Goal: Task Accomplishment & Management: Manage account settings

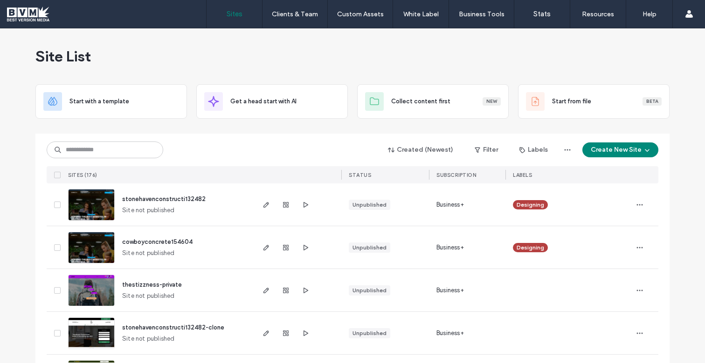
scroll to position [91, 0]
click at [117, 147] on input at bounding box center [105, 150] width 116 height 17
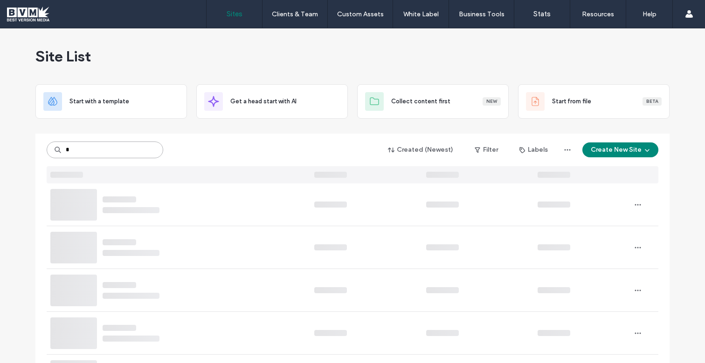
type input "*"
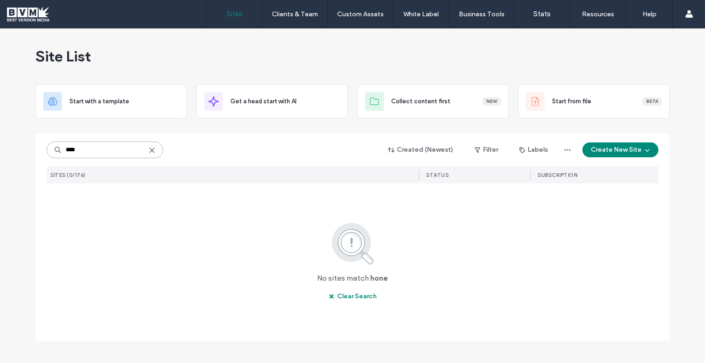
type input "****"
click at [153, 152] on use at bounding box center [152, 150] width 4 height 4
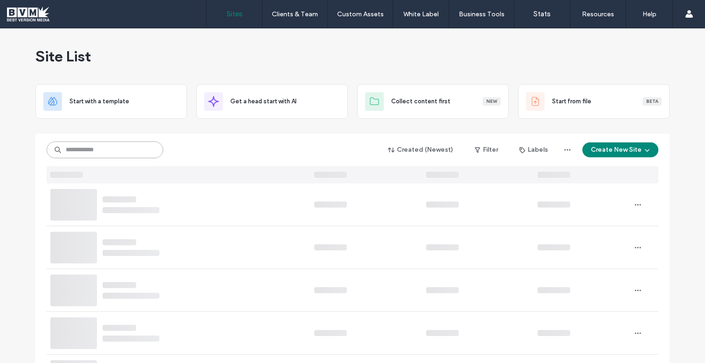
click at [144, 151] on input at bounding box center [105, 150] width 116 height 17
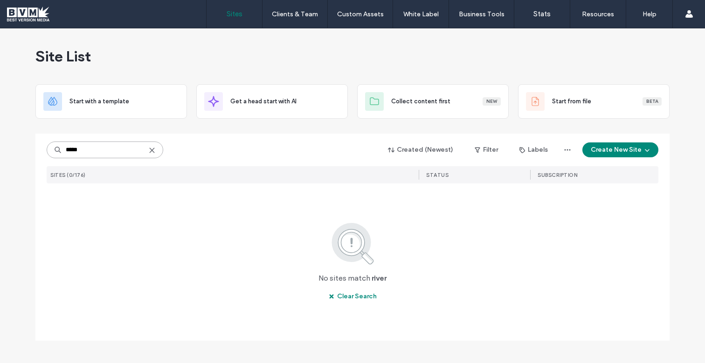
click at [144, 151] on input "*****" at bounding box center [105, 150] width 116 height 17
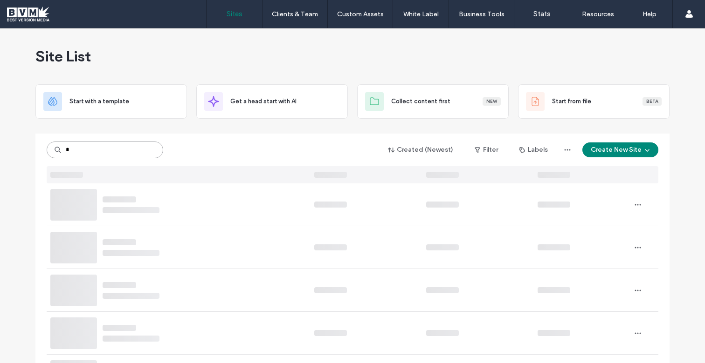
type input "*"
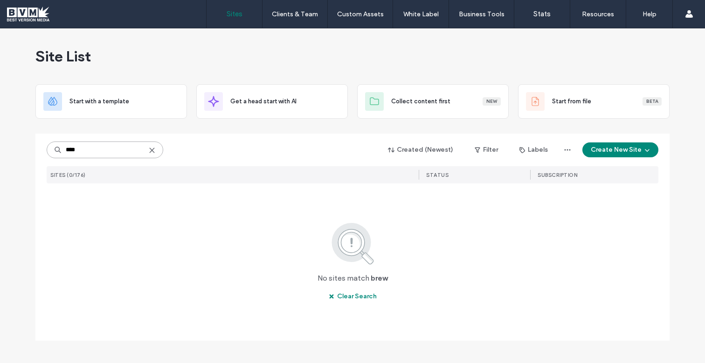
type input "****"
click at [155, 153] on icon at bounding box center [151, 150] width 7 height 7
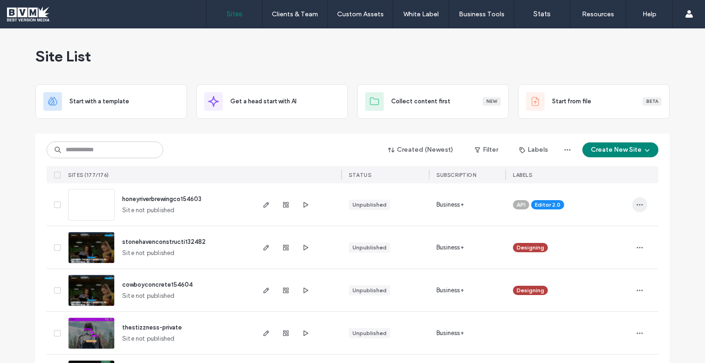
click at [640, 207] on span "button" at bounding box center [639, 205] width 15 height 15
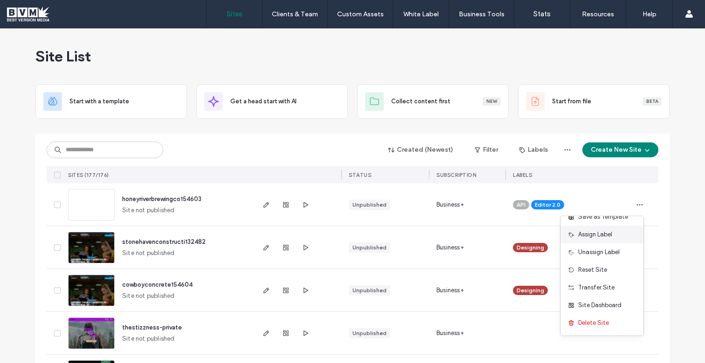
scroll to position [48, 0]
click at [602, 236] on span "Assign Label" at bounding box center [595, 234] width 34 height 9
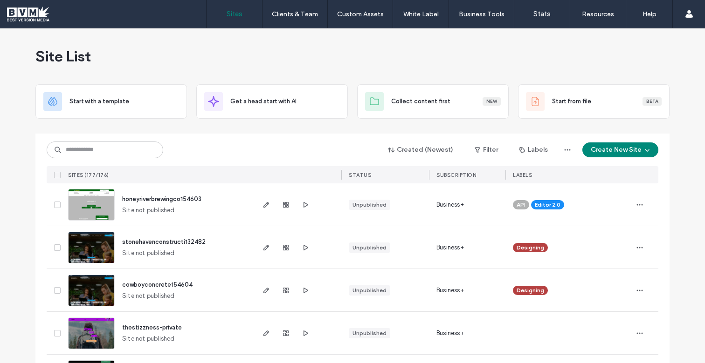
scroll to position [0, 0]
click at [633, 209] on span "button" at bounding box center [639, 205] width 15 height 15
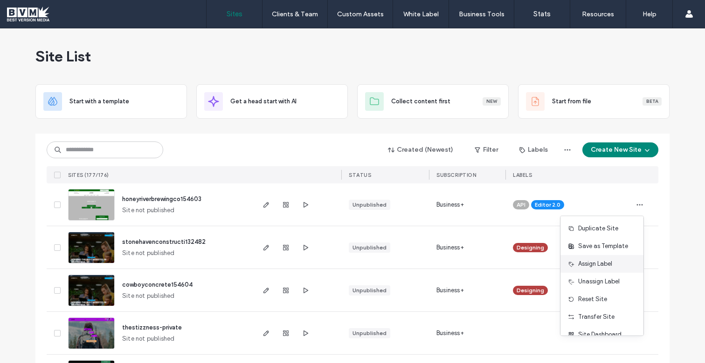
scroll to position [19, 0]
click at [601, 278] on span "Unassign Label" at bounding box center [598, 281] width 41 height 9
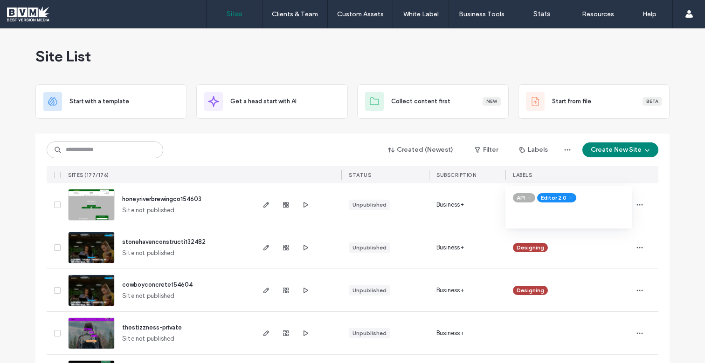
click at [528, 199] on use at bounding box center [529, 198] width 2 height 2
click at [545, 199] on span at bounding box center [545, 198] width 7 height 7
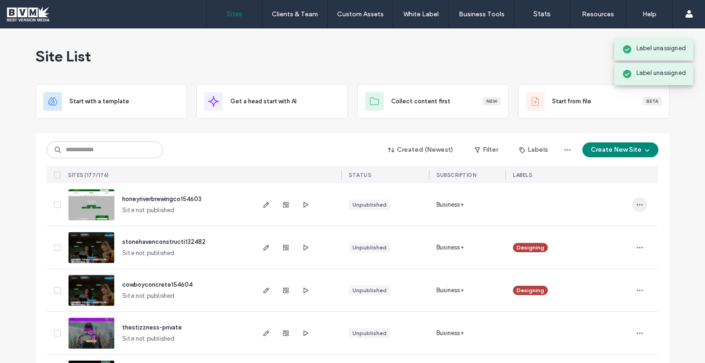
click at [640, 207] on span "button" at bounding box center [639, 205] width 15 height 15
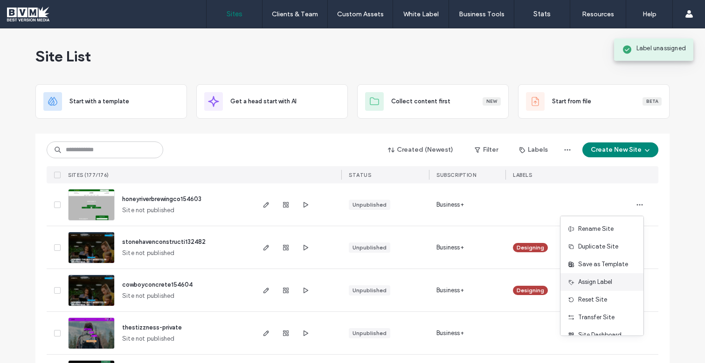
click at [601, 285] on span "Assign Label" at bounding box center [595, 282] width 34 height 9
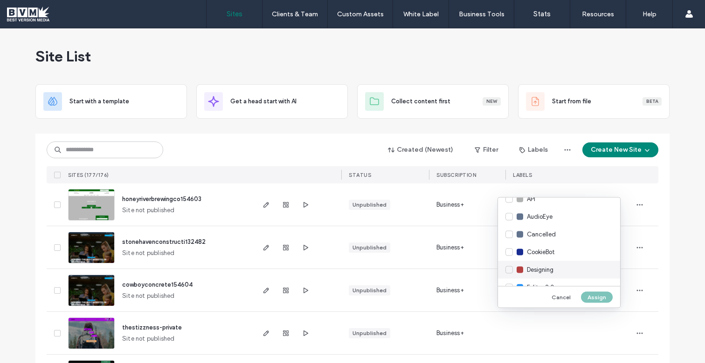
scroll to position [14, 0]
click at [509, 267] on div "Designing" at bounding box center [559, 268] width 122 height 18
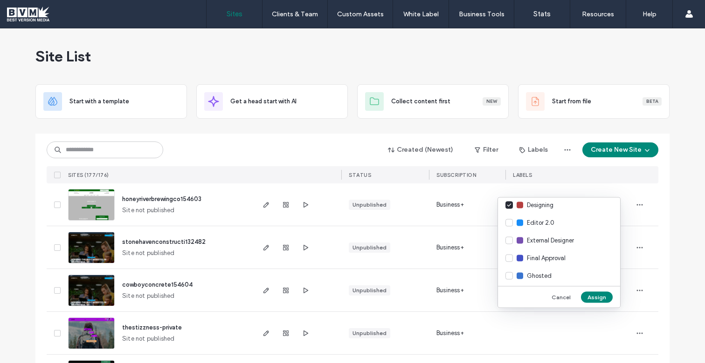
scroll to position [76, 0]
click at [511, 240] on div "External Designer" at bounding box center [559, 241] width 122 height 18
click at [598, 297] on button "Assign" at bounding box center [597, 297] width 32 height 11
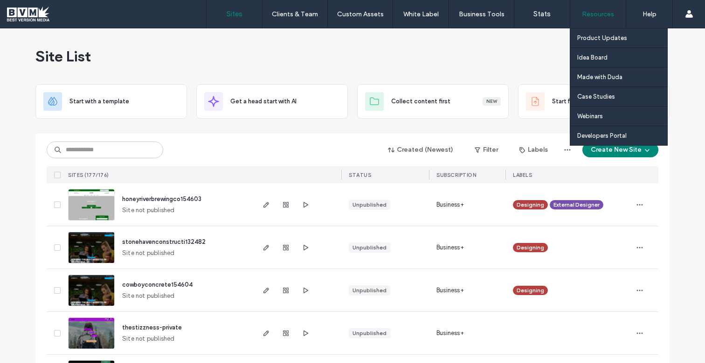
scroll to position [0, 0]
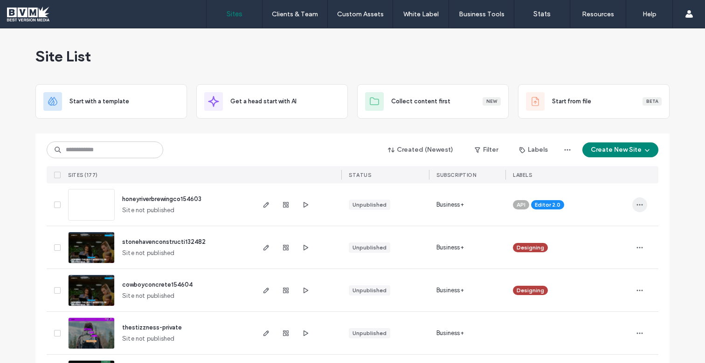
click at [642, 209] on span "button" at bounding box center [639, 205] width 15 height 15
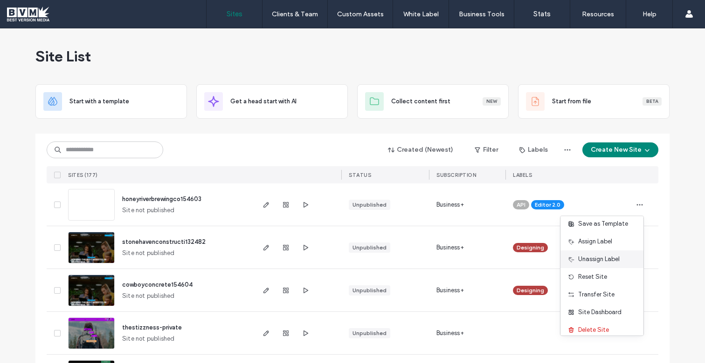
scroll to position [41, 0]
click at [620, 260] on div "Unassign Label" at bounding box center [601, 259] width 83 height 18
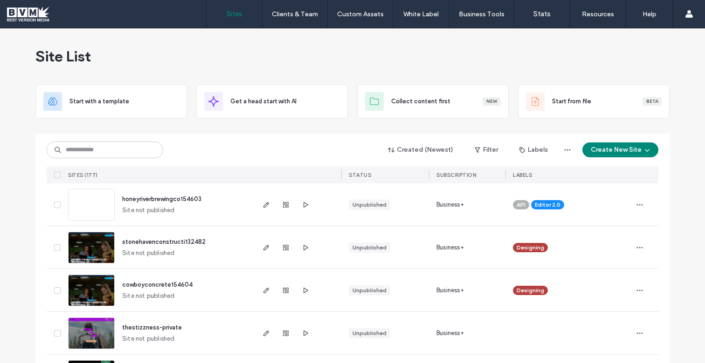
scroll to position [0, 0]
click at [637, 205] on use "button" at bounding box center [640, 204] width 6 height 1
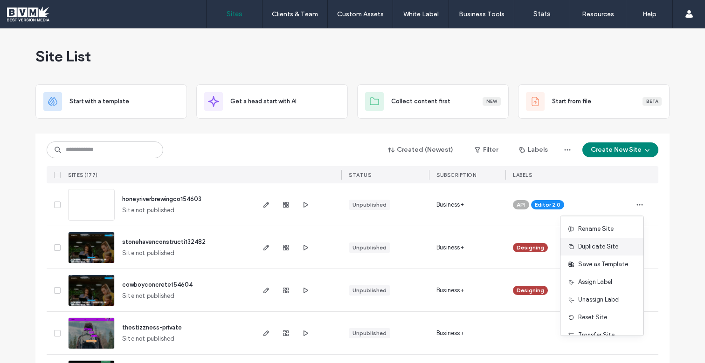
scroll to position [0, 0]
click at [613, 300] on span "Unassign Label" at bounding box center [598, 299] width 41 height 9
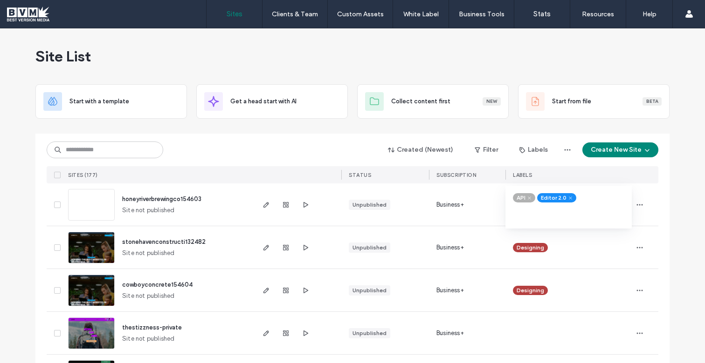
click at [527, 197] on icon at bounding box center [529, 198] width 4 height 4
click at [544, 198] on icon at bounding box center [546, 198] width 4 height 4
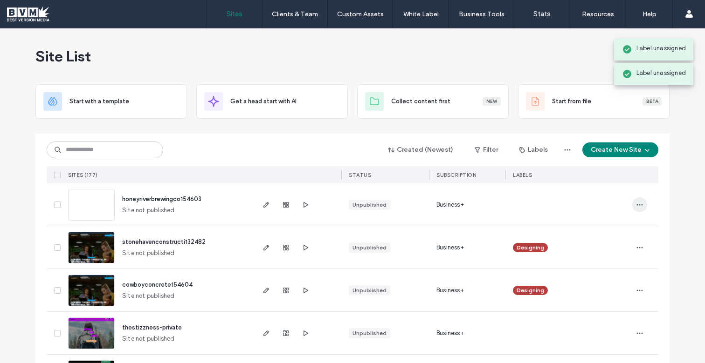
click at [641, 201] on span "button" at bounding box center [639, 205] width 15 height 15
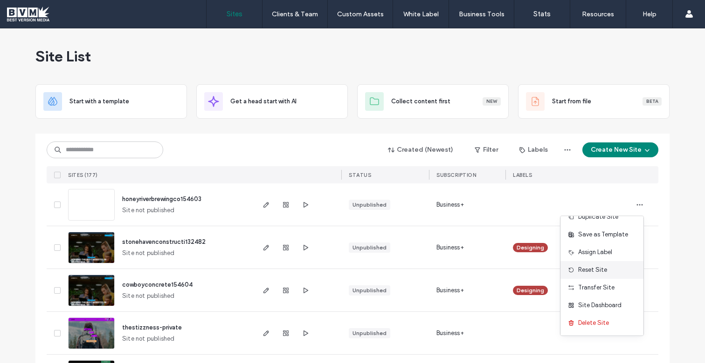
scroll to position [30, 0]
click at [611, 253] on span "Assign Label" at bounding box center [595, 252] width 34 height 9
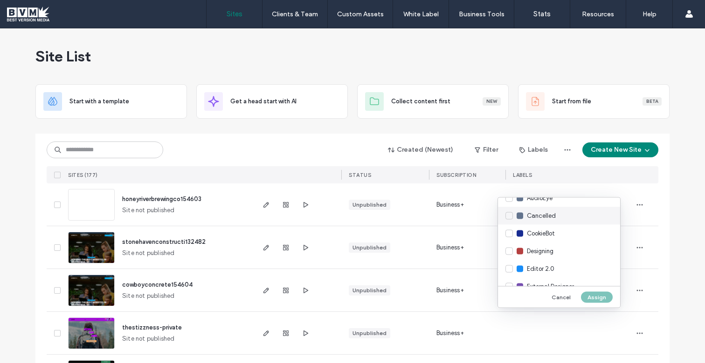
scroll to position [43, 0]
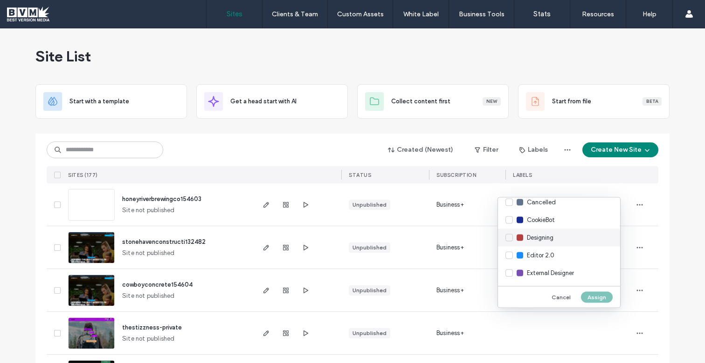
click at [561, 237] on div "Designing" at bounding box center [559, 238] width 122 height 18
click at [564, 272] on span "External Designer" at bounding box center [550, 273] width 47 height 9
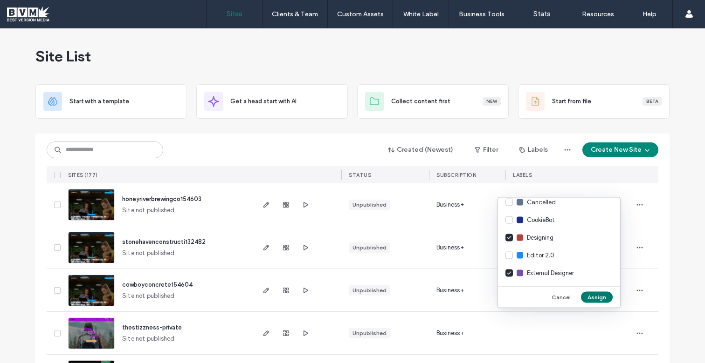
click at [604, 295] on button "Assign" at bounding box center [597, 297] width 32 height 11
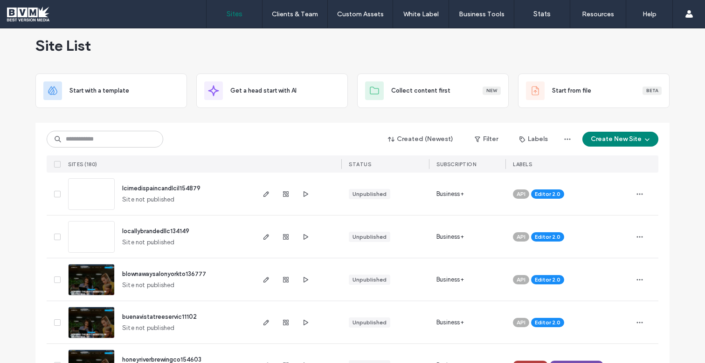
scroll to position [9, 0]
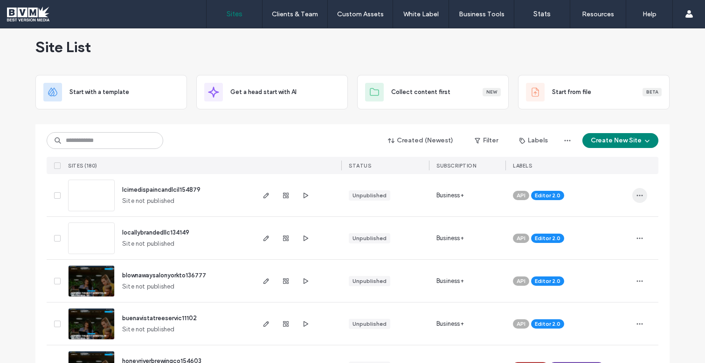
click at [639, 196] on icon "button" at bounding box center [639, 195] width 7 height 7
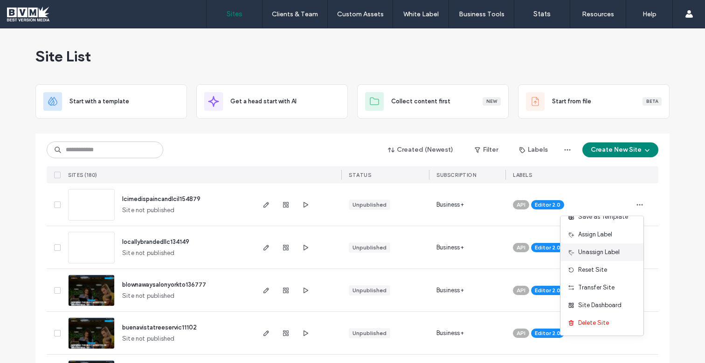
scroll to position [48, 0]
click at [622, 254] on div "Unassign Label" at bounding box center [601, 253] width 83 height 18
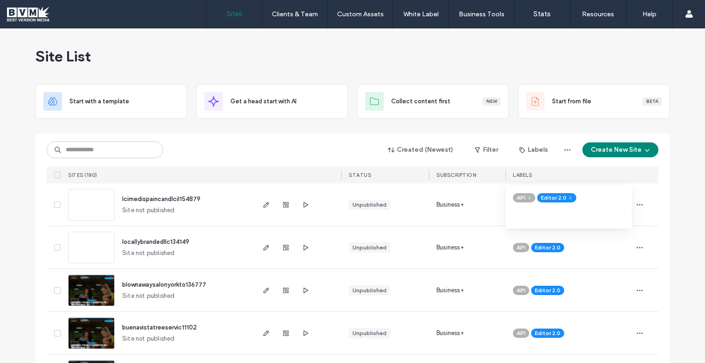
click at [528, 197] on use at bounding box center [529, 198] width 2 height 2
click at [545, 198] on use at bounding box center [546, 198] width 2 height 2
click at [632, 203] on span "button" at bounding box center [639, 205] width 15 height 15
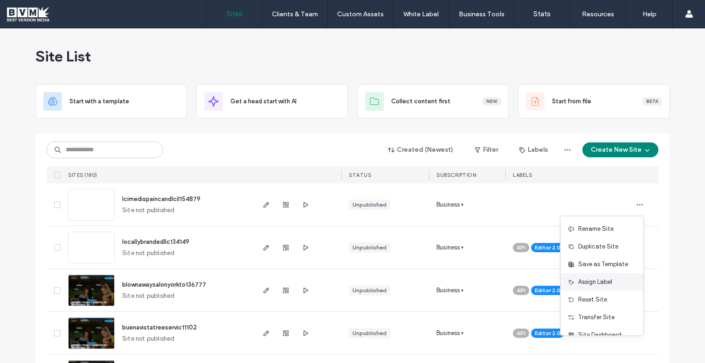
click at [605, 284] on span "Assign Label" at bounding box center [595, 282] width 34 height 9
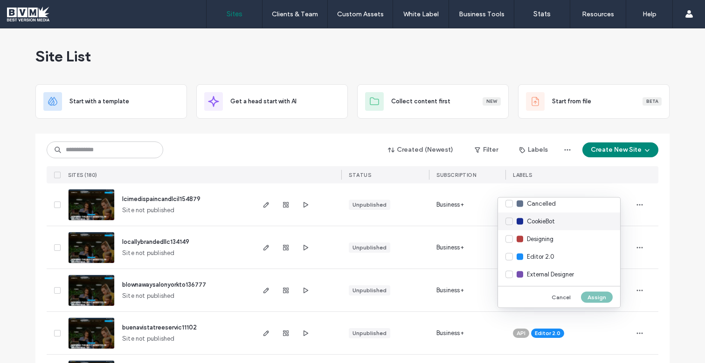
scroll to position [45, 0]
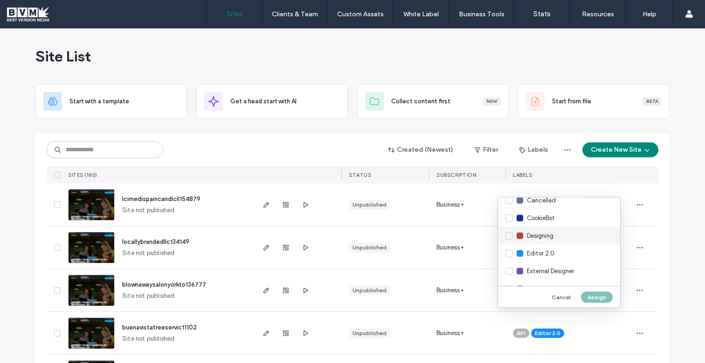
click at [545, 239] on span "Designing" at bounding box center [540, 236] width 27 height 9
click at [549, 270] on span "External Designer" at bounding box center [550, 271] width 47 height 9
click at [595, 297] on button "Assign" at bounding box center [597, 297] width 32 height 11
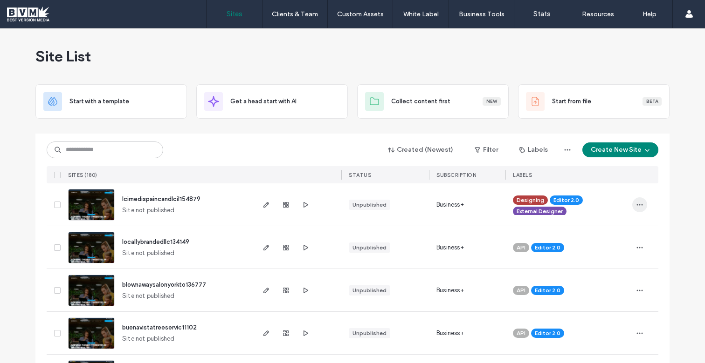
click at [640, 207] on span "button" at bounding box center [639, 205] width 15 height 15
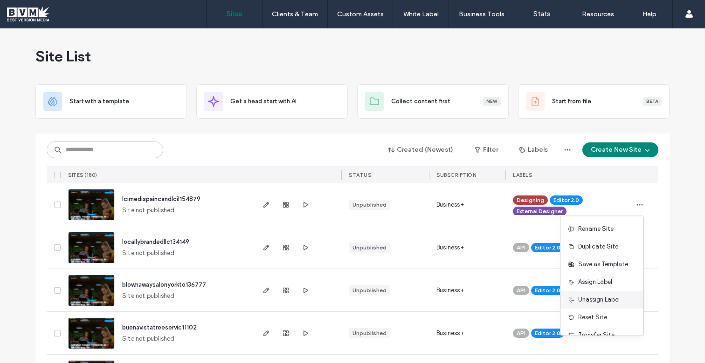
click at [603, 296] on span "Unassign Label" at bounding box center [598, 299] width 41 height 9
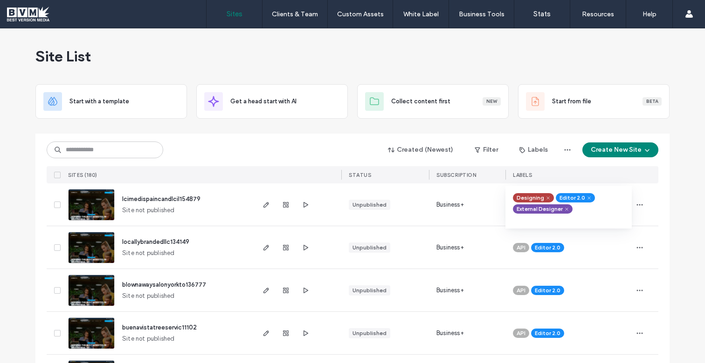
click at [587, 198] on icon at bounding box center [589, 198] width 4 height 4
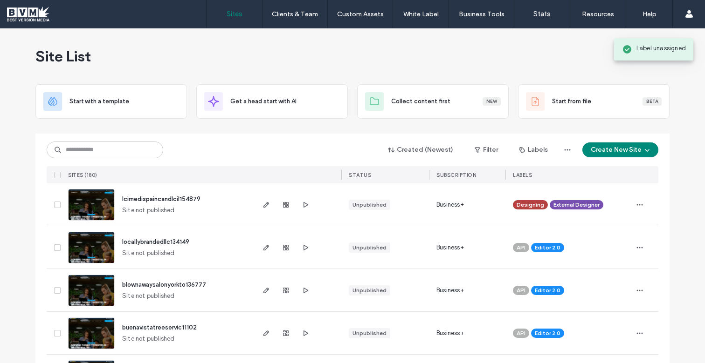
click at [145, 156] on input at bounding box center [105, 150] width 116 height 17
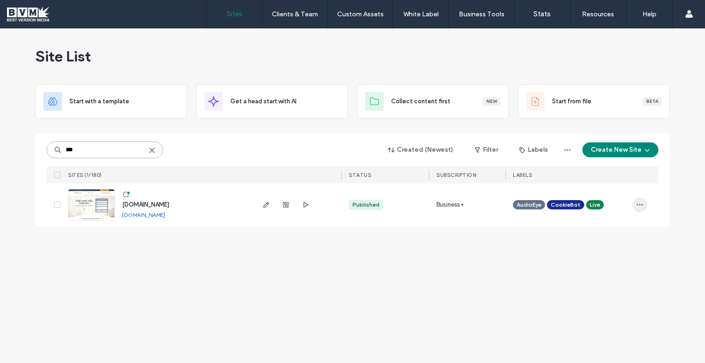
type input "***"
click at [643, 205] on span "button" at bounding box center [639, 205] width 15 height 15
click at [610, 304] on span "Site Dashboard" at bounding box center [602, 305] width 43 height 9
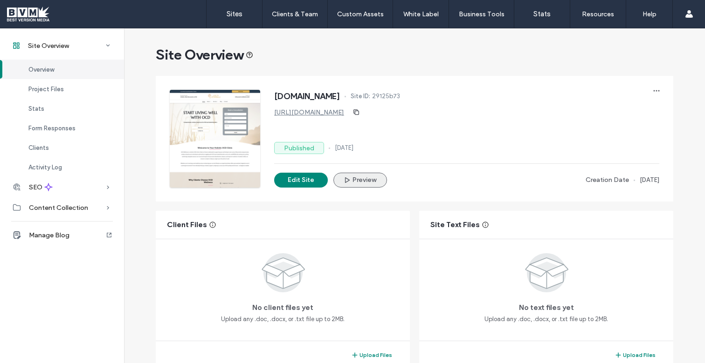
click at [358, 178] on button "Preview" at bounding box center [360, 180] width 54 height 15
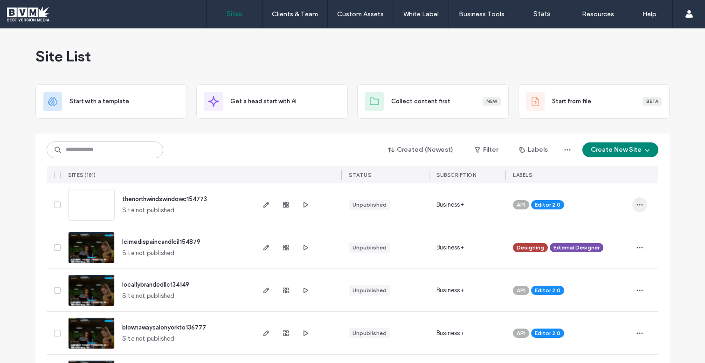
click at [636, 207] on icon "button" at bounding box center [639, 204] width 7 height 7
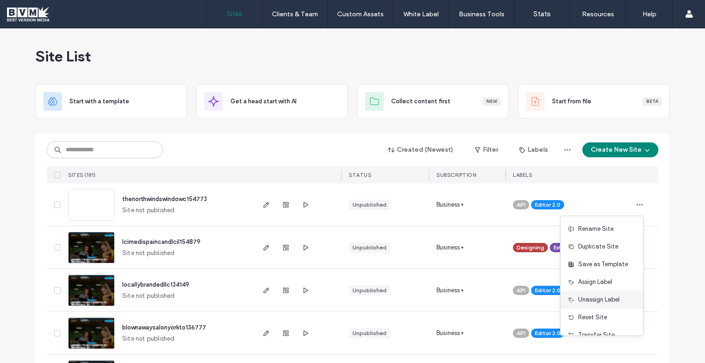
click at [606, 293] on div "Unassign Label" at bounding box center [601, 300] width 83 height 18
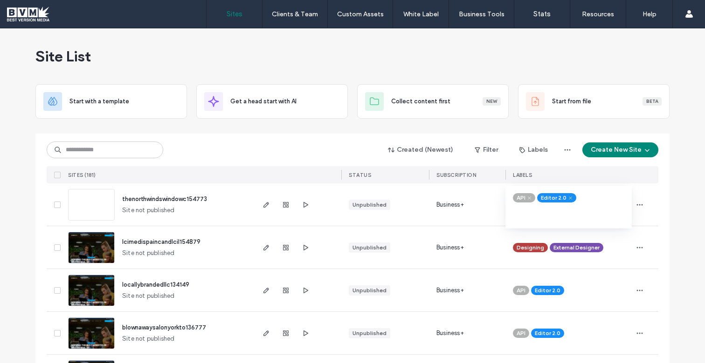
click at [527, 199] on icon at bounding box center [529, 198] width 4 height 4
click at [544, 198] on icon at bounding box center [546, 198] width 4 height 4
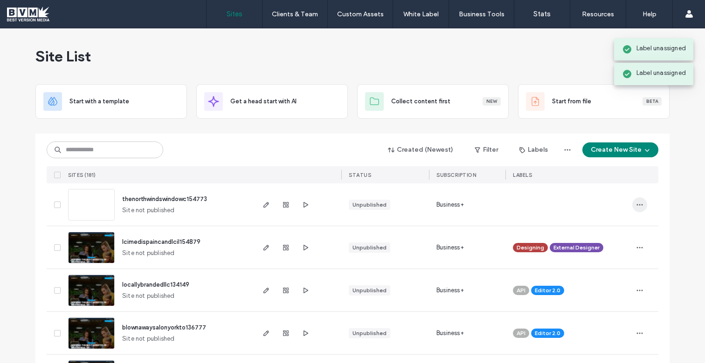
click at [637, 206] on icon "button" at bounding box center [639, 204] width 7 height 7
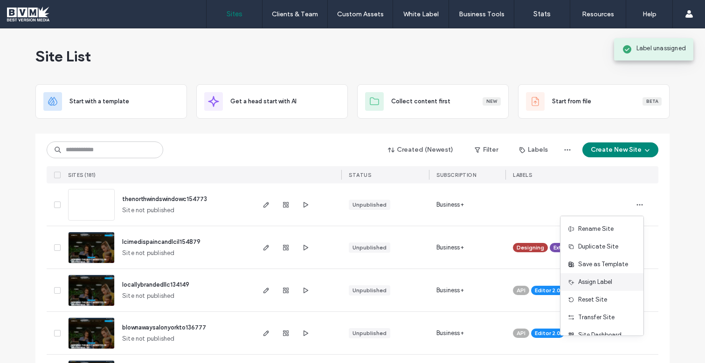
click at [596, 285] on span "Assign Label" at bounding box center [595, 282] width 34 height 9
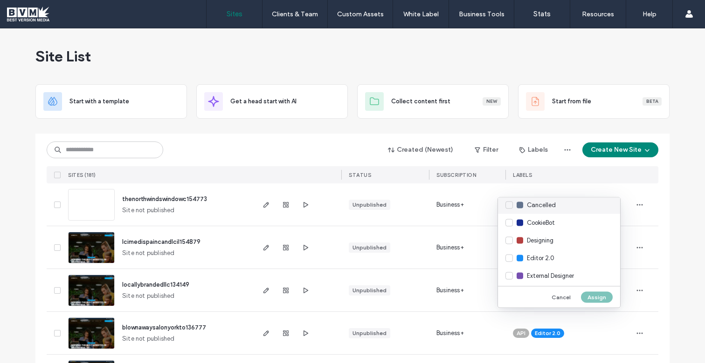
scroll to position [55, 0]
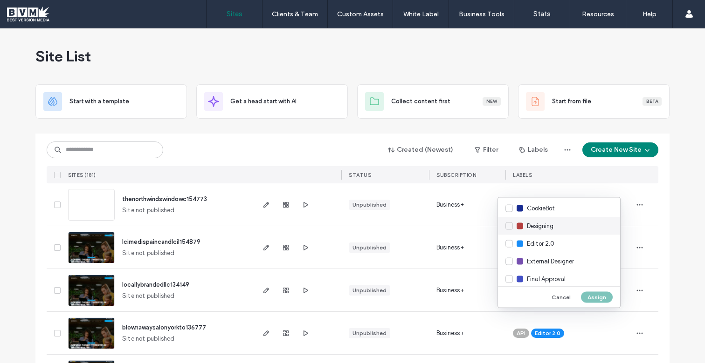
click at [553, 223] on span "Designing" at bounding box center [540, 226] width 27 height 9
click at [550, 259] on span "External Designer" at bounding box center [550, 261] width 47 height 9
click at [595, 294] on button "Assign" at bounding box center [597, 297] width 32 height 11
